Goal: Task Accomplishment & Management: Use online tool/utility

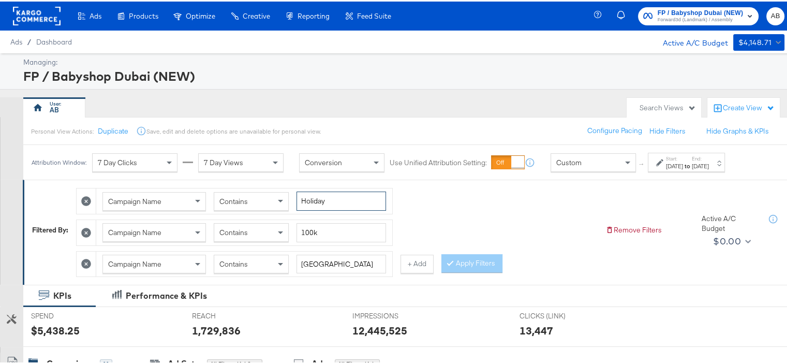
click at [318, 199] on input "Holiday" at bounding box center [340, 199] width 89 height 19
type input "bts"
click at [317, 230] on input "100k" at bounding box center [340, 230] width 89 height 19
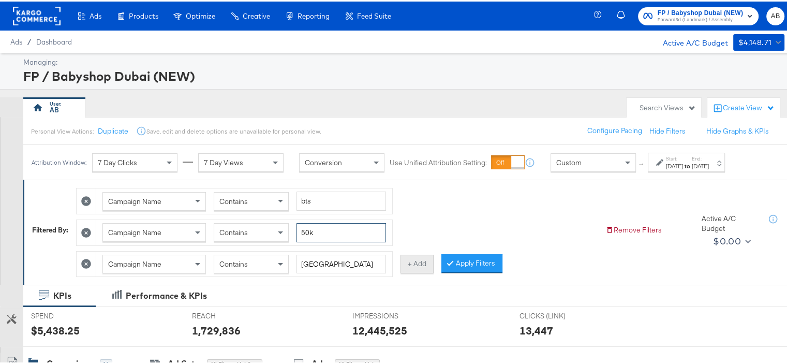
type input "50k"
click at [405, 261] on button "+ Add" at bounding box center [416, 262] width 33 height 19
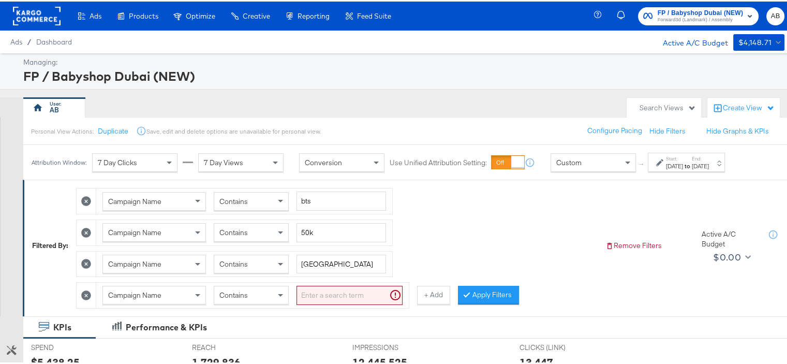
click at [343, 291] on input "search" at bounding box center [349, 293] width 106 height 19
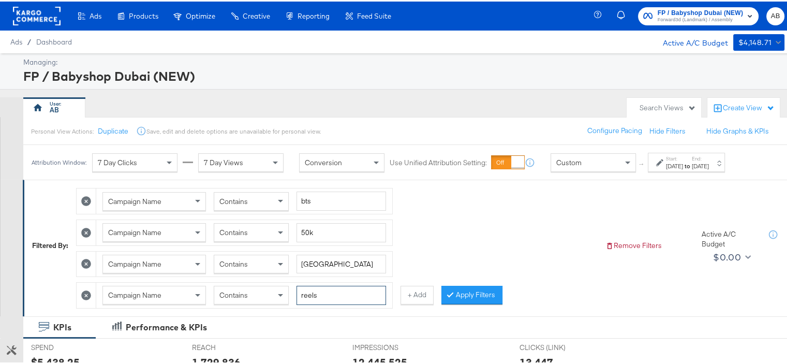
type input "reels"
click at [269, 290] on div "Contains" at bounding box center [251, 293] width 74 height 18
click at [469, 291] on button "Apply Filters" at bounding box center [471, 293] width 61 height 19
click at [709, 168] on div "[DATE]" at bounding box center [699, 164] width 17 height 8
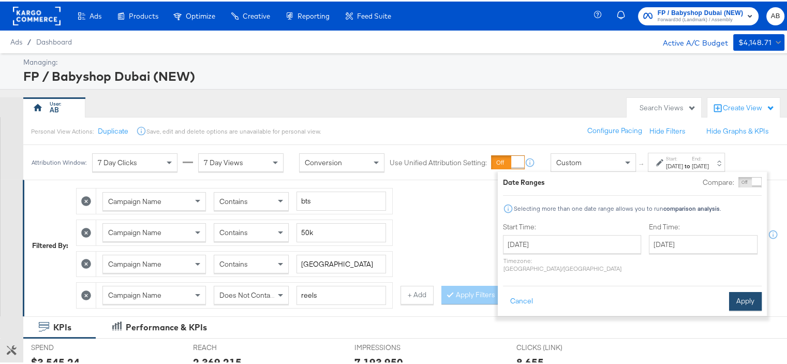
click at [744, 290] on button "Apply" at bounding box center [745, 299] width 33 height 19
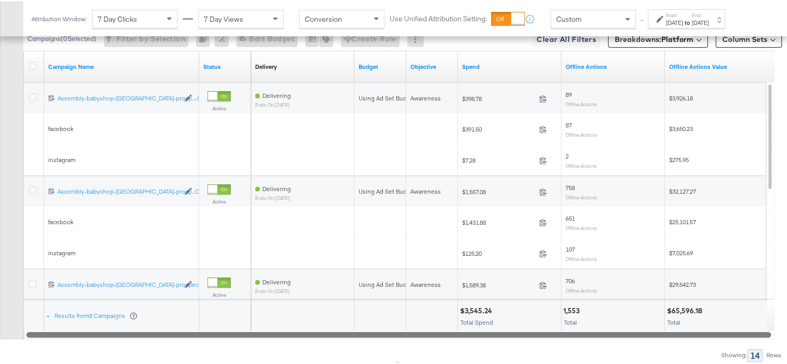
scroll to position [450, 0]
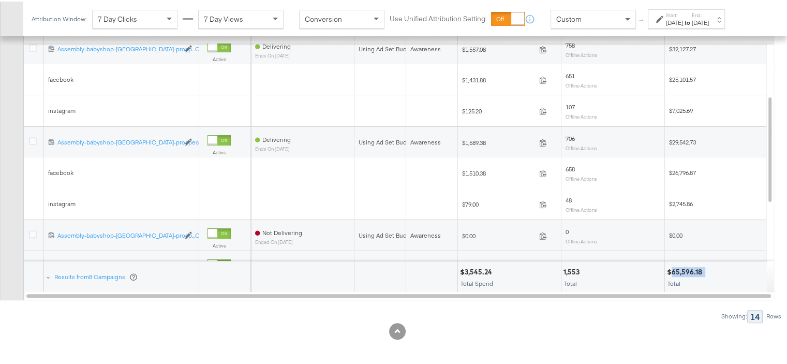
drag, startPoint x: 706, startPoint y: 266, endPoint x: 670, endPoint y: 267, distance: 36.2
click at [670, 267] on div "$65,596.18" at bounding box center [716, 270] width 99 height 10
copy div "65,596.18"
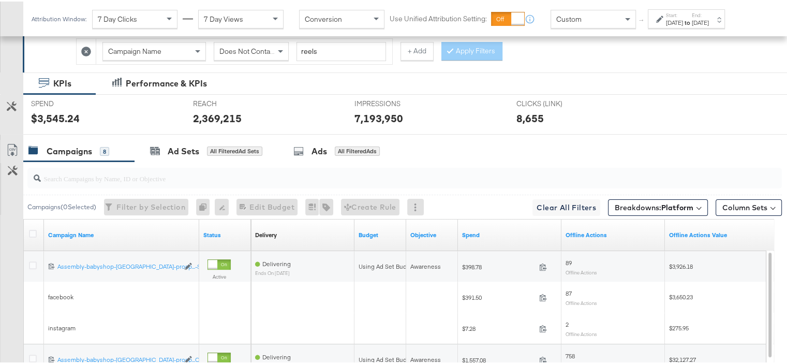
scroll to position [88, 0]
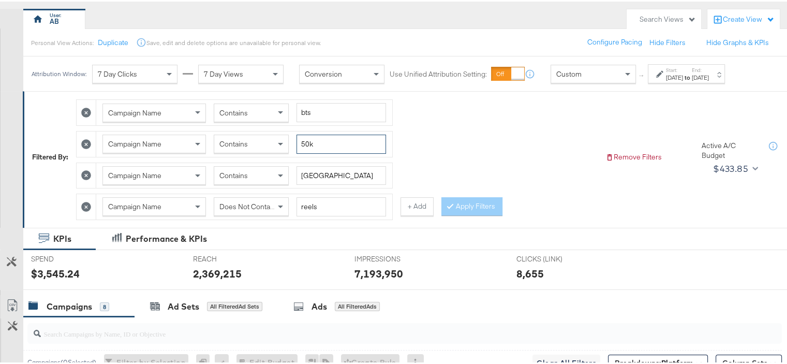
click at [318, 138] on input "50k" at bounding box center [340, 142] width 89 height 19
type input "150k"
click at [308, 173] on input "[GEOGRAPHIC_DATA]" at bounding box center [340, 173] width 89 height 19
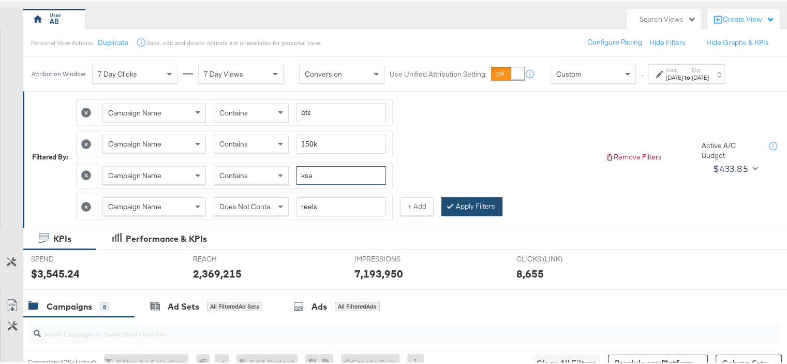
type input "ksa"
click at [458, 196] on button "Apply Filters" at bounding box center [471, 204] width 61 height 19
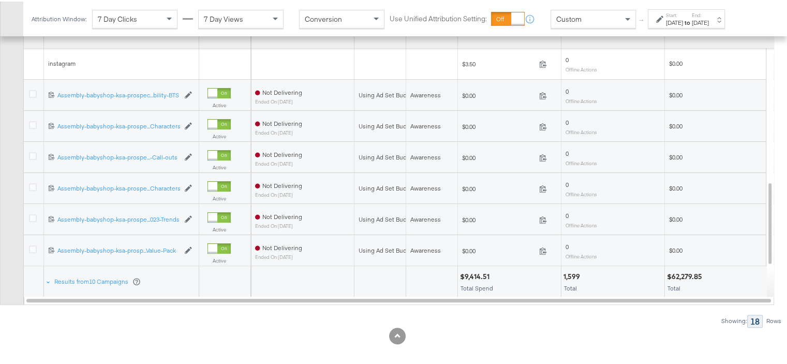
scroll to position [450, 0]
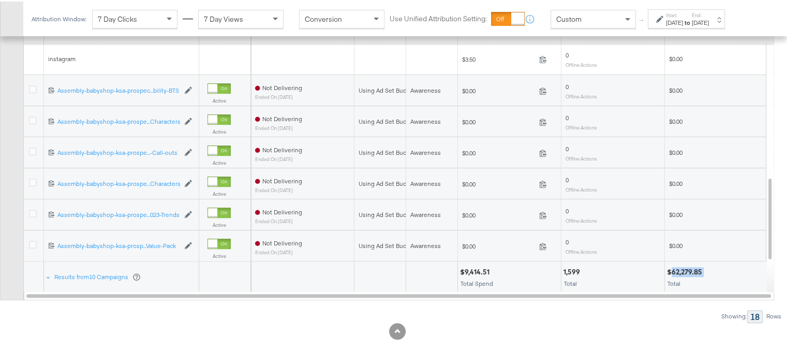
drag, startPoint x: 703, startPoint y: 267, endPoint x: 671, endPoint y: 266, distance: 32.6
click at [671, 266] on div "$62,279.85" at bounding box center [686, 270] width 38 height 10
copy div "62,279.85"
click at [594, 350] on div "KPIs Performance & KPIs Customize KPIs SPEND SPEND $9,414.51 REACH REACH 5,973,…" at bounding box center [397, 115] width 794 height 503
